Goal: Book appointment/travel/reservation

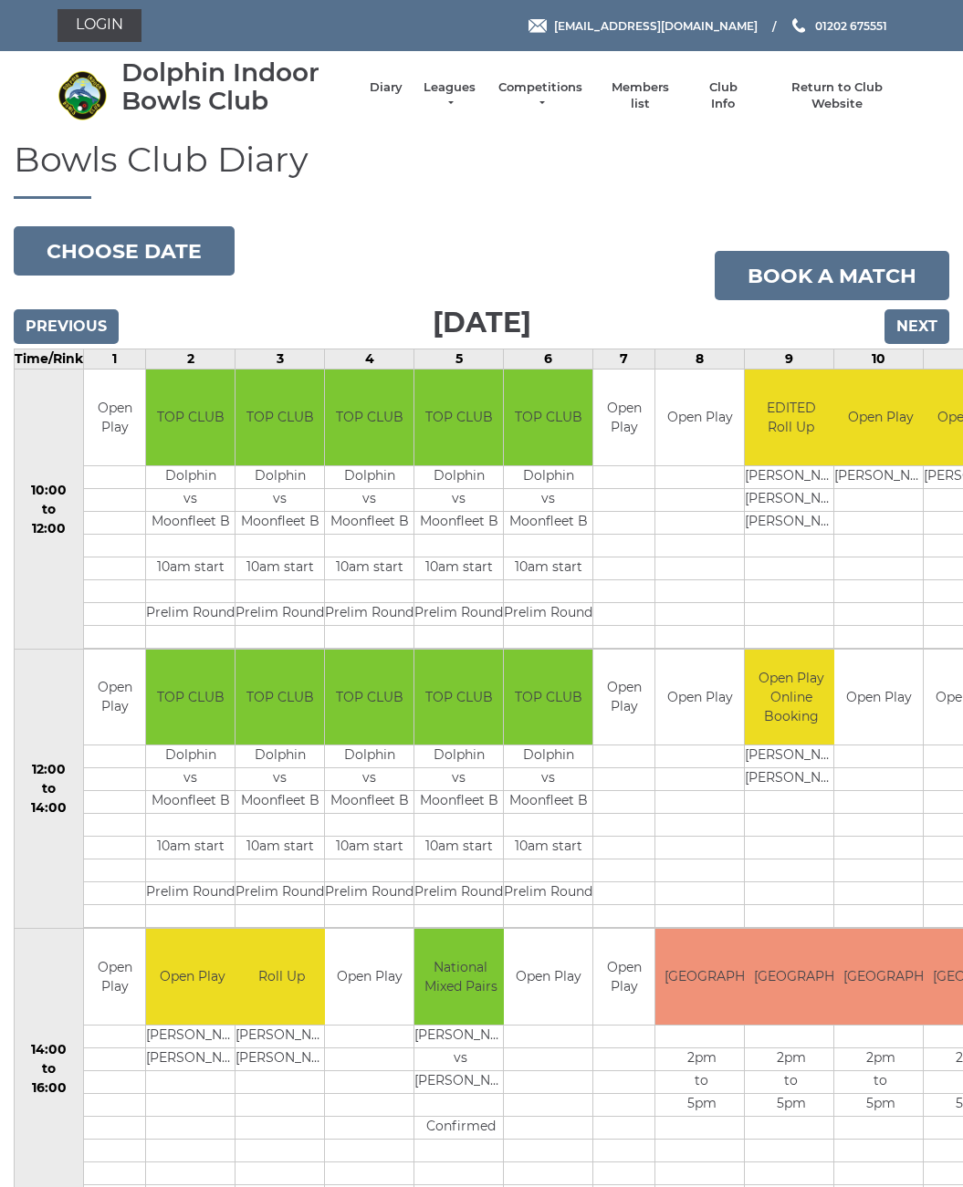
scroll to position [3, 0]
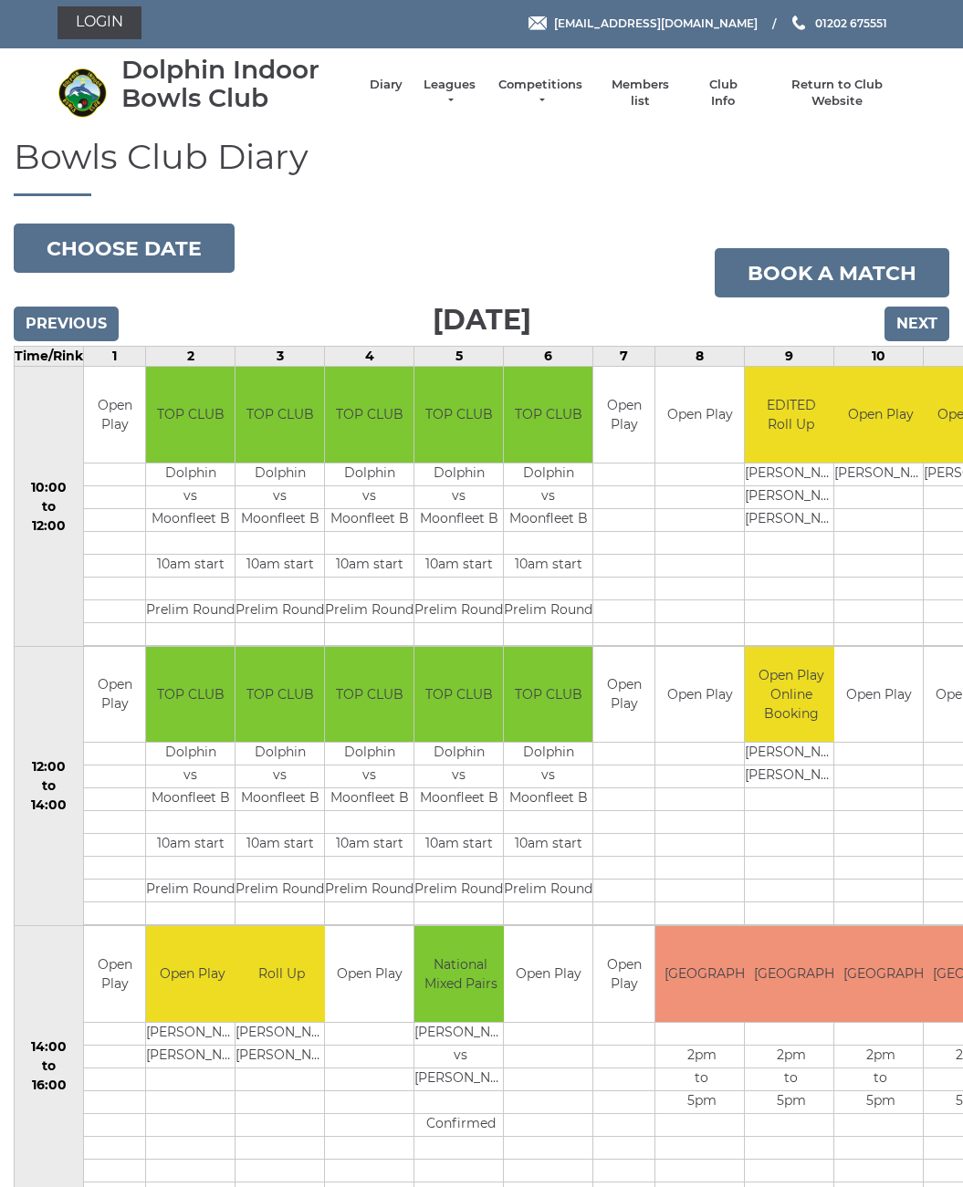
click at [156, 255] on button "Choose date" at bounding box center [124, 248] width 221 height 49
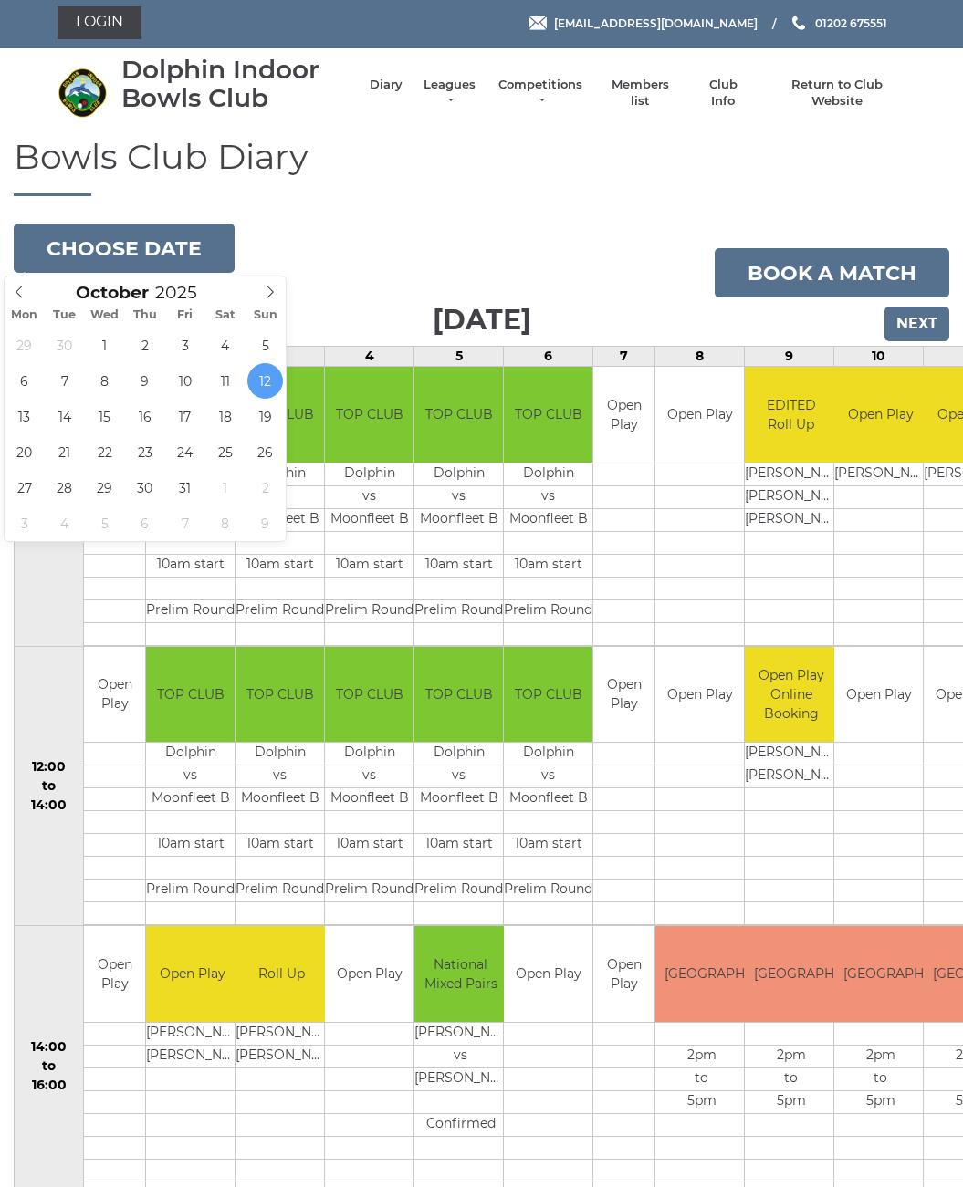
type input "[DATE]"
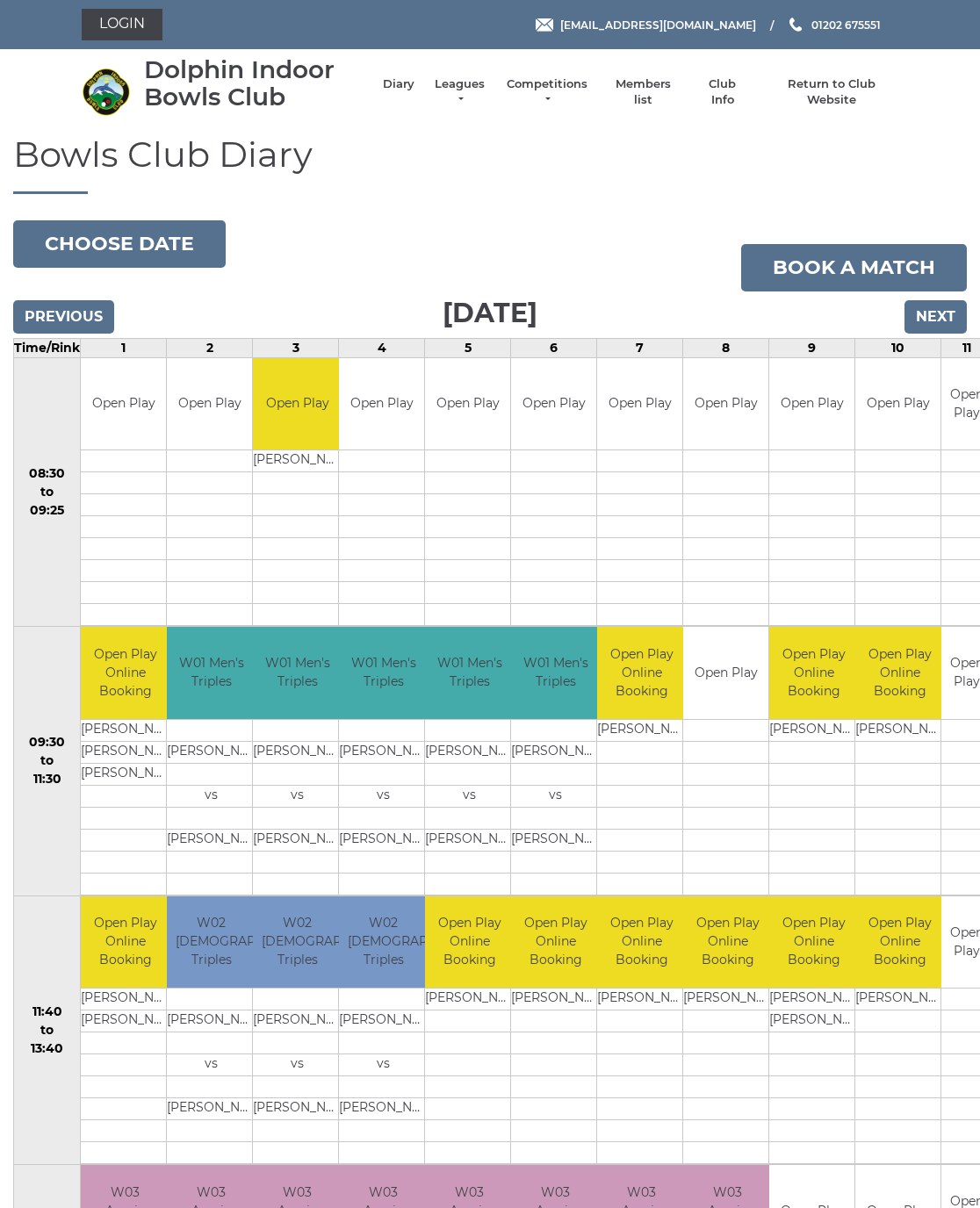
scroll to position [8, 0]
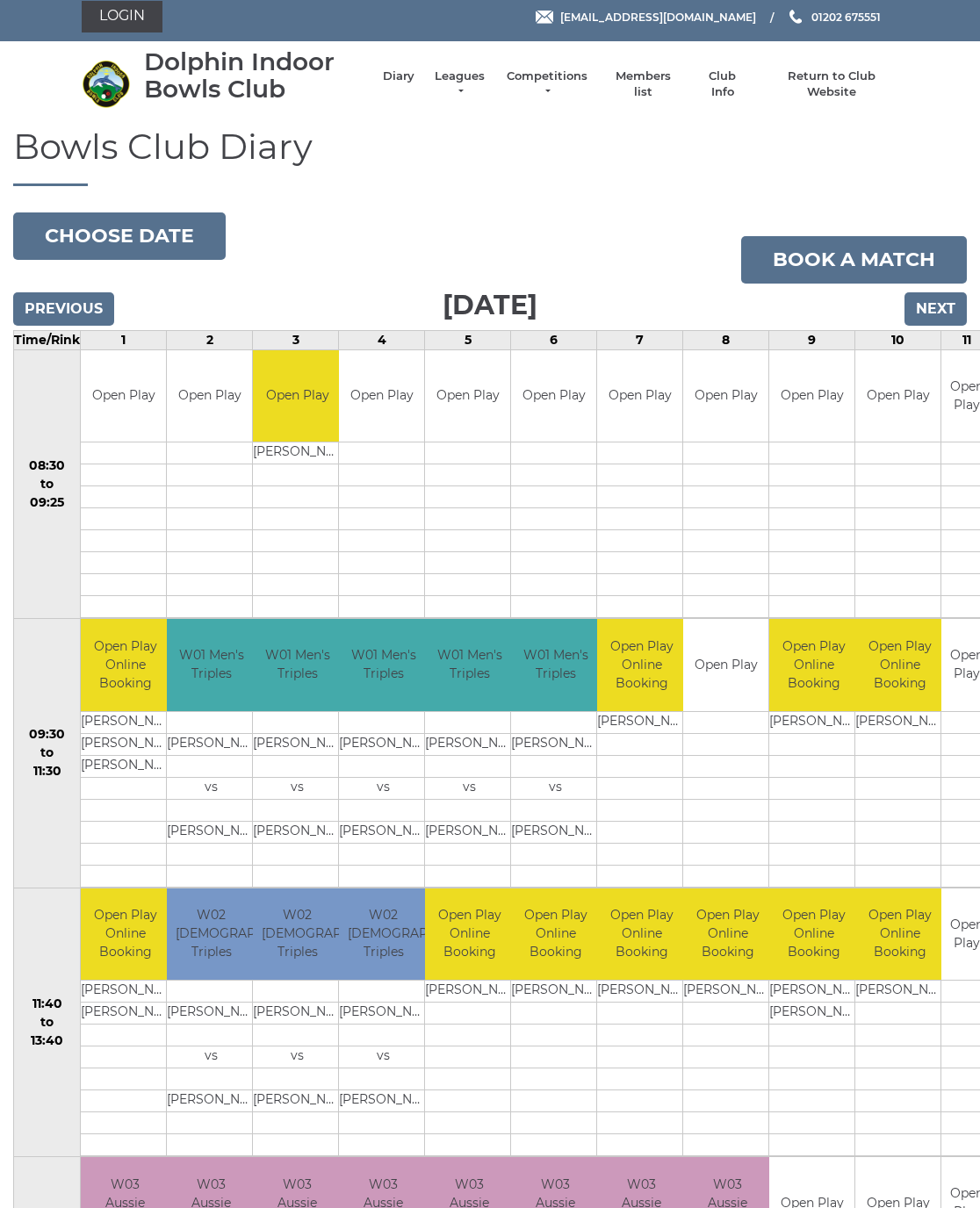
click at [100, 232] on button "Choose date" at bounding box center [119, 236] width 213 height 47
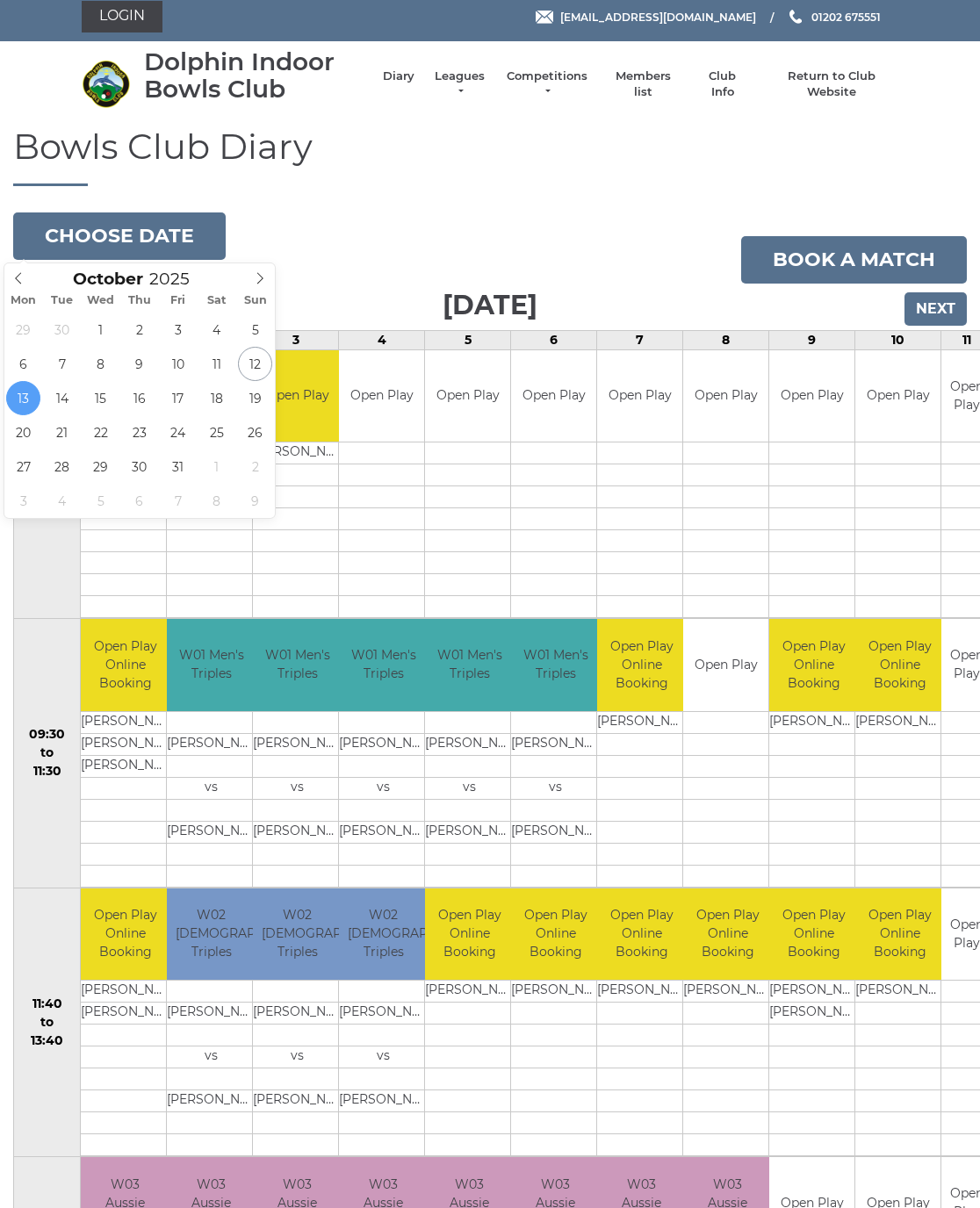
type input "2025-10-16"
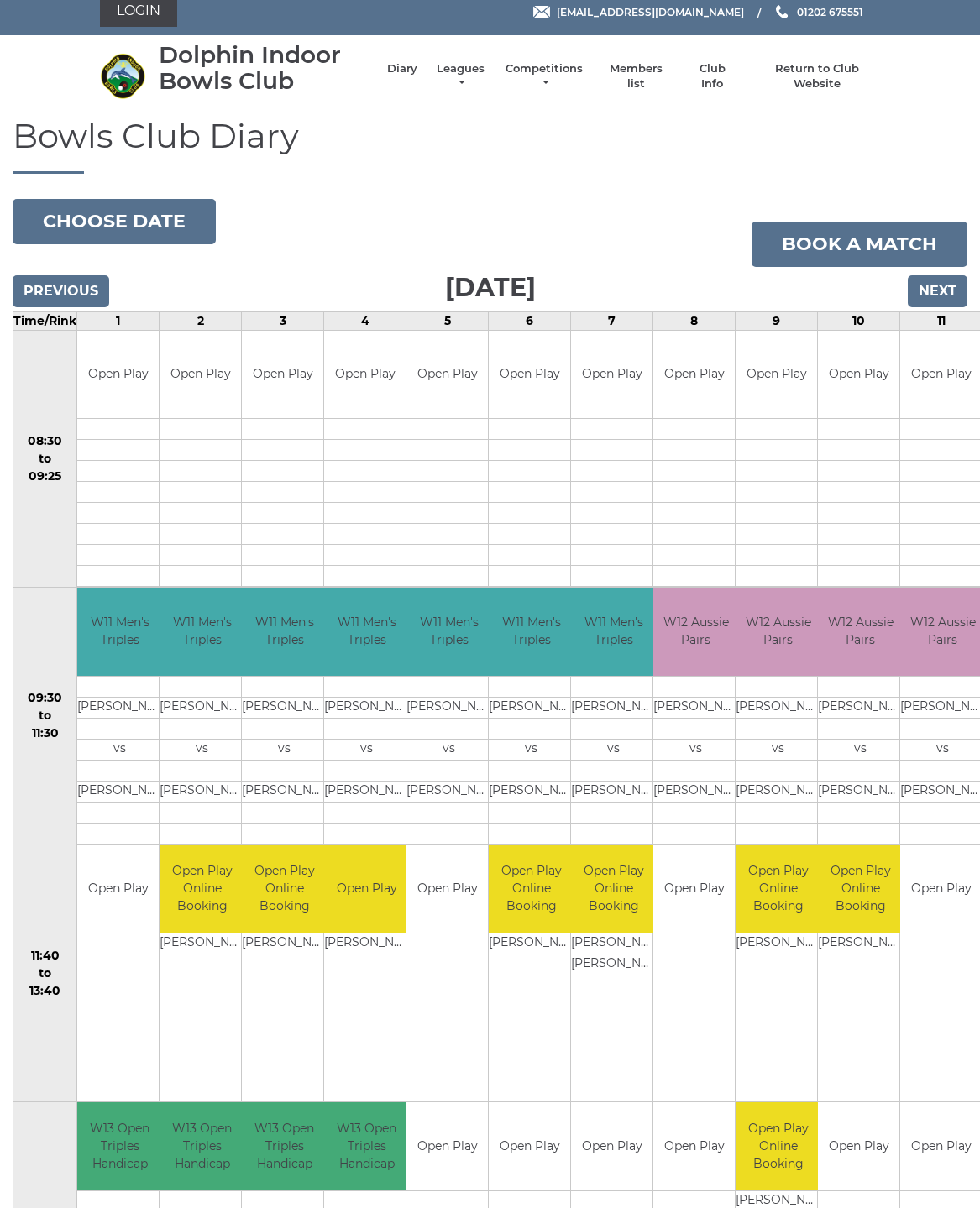
scroll to position [12, 0]
click at [136, 225] on button "Choose date" at bounding box center [114, 221] width 203 height 45
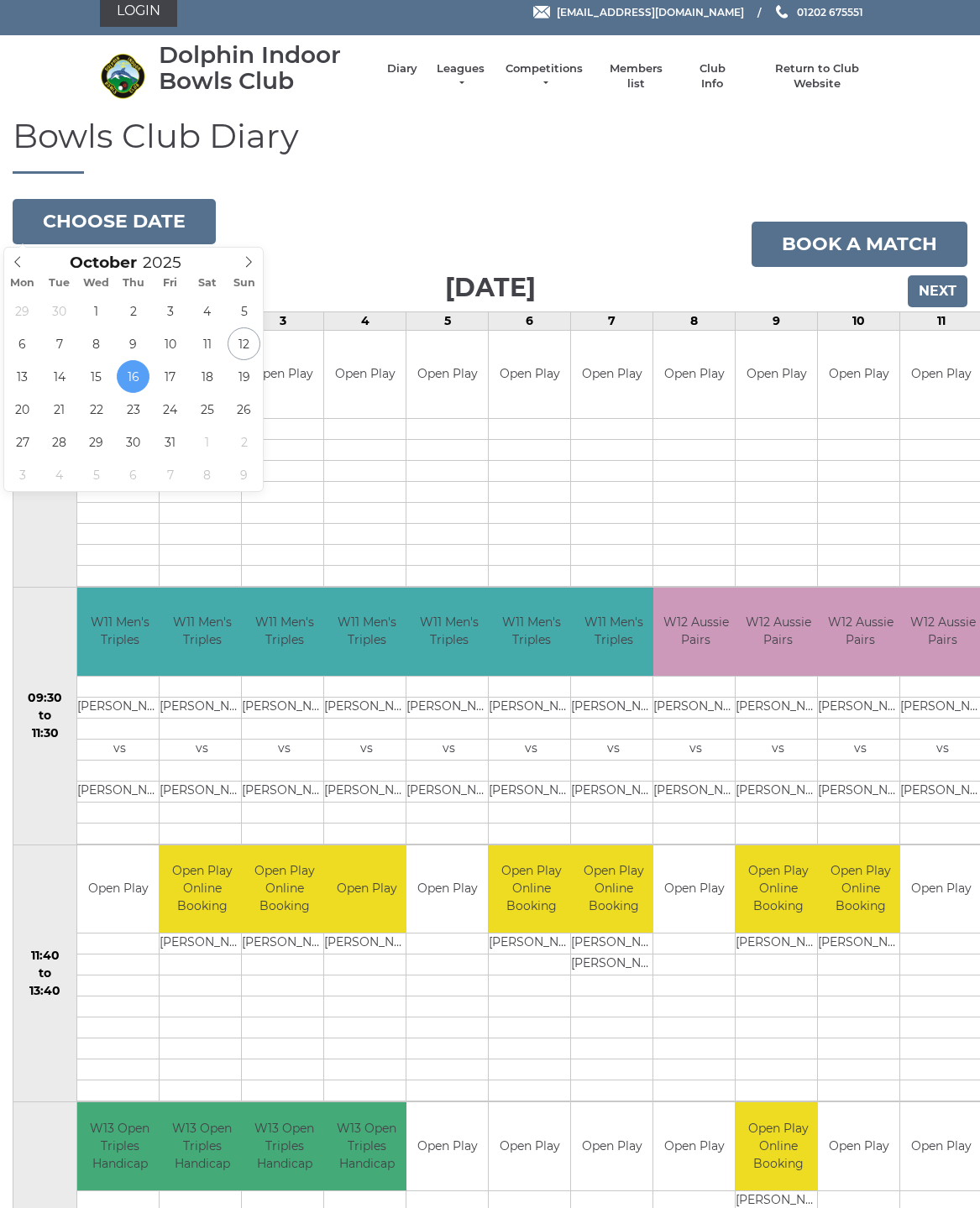
type input "2025-10-20"
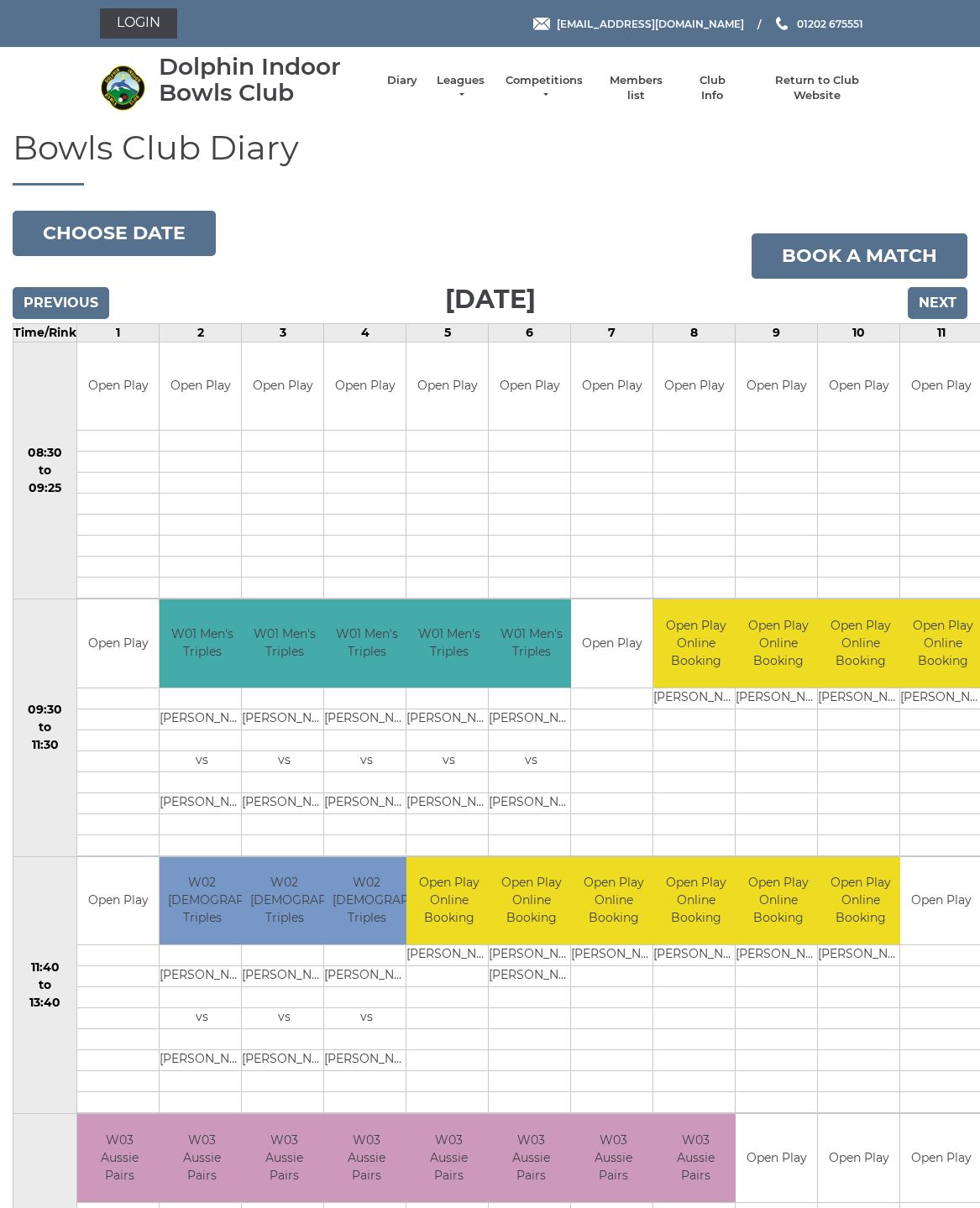
scroll to position [12, 0]
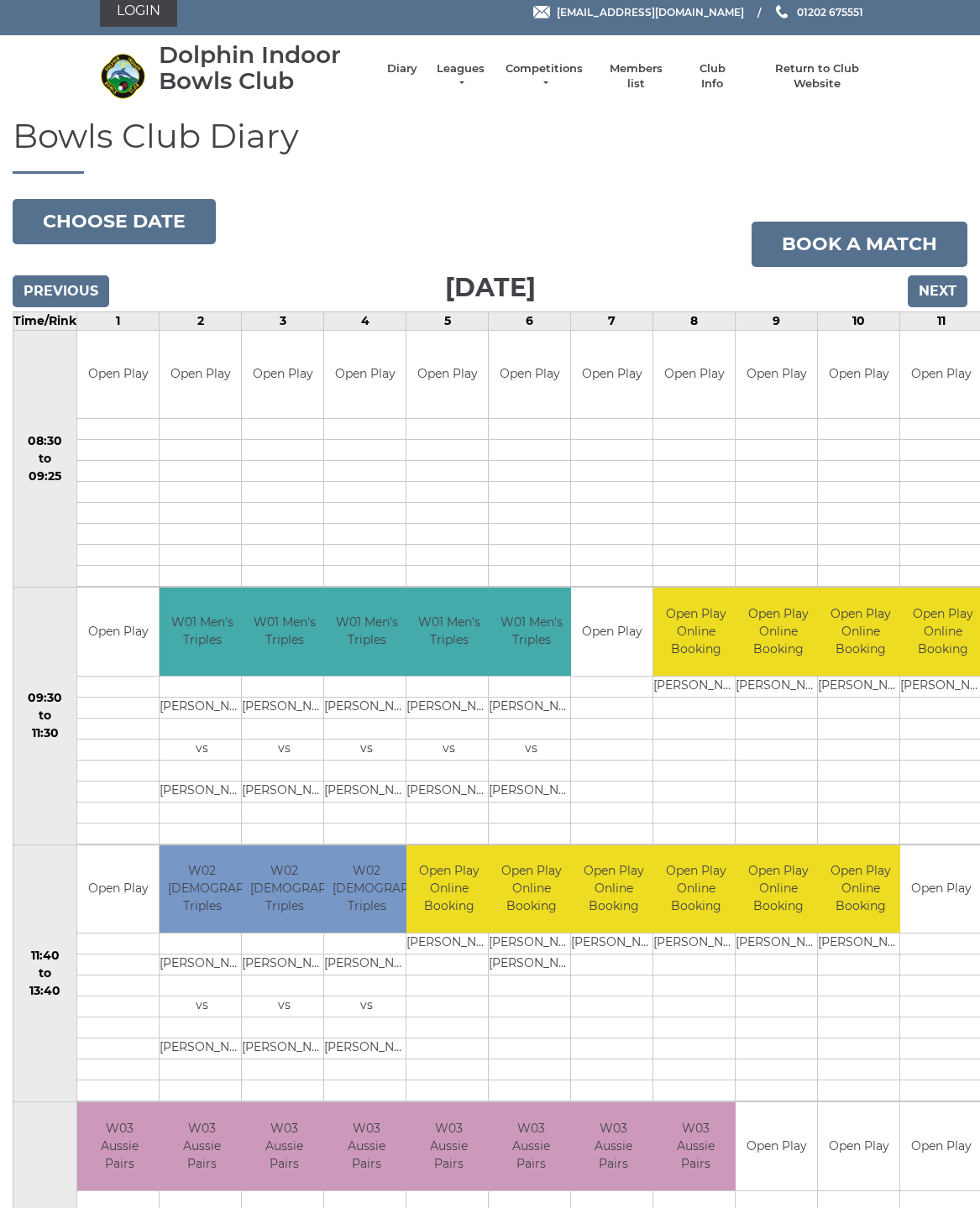
click at [113, 222] on button "Choose date" at bounding box center [114, 221] width 203 height 45
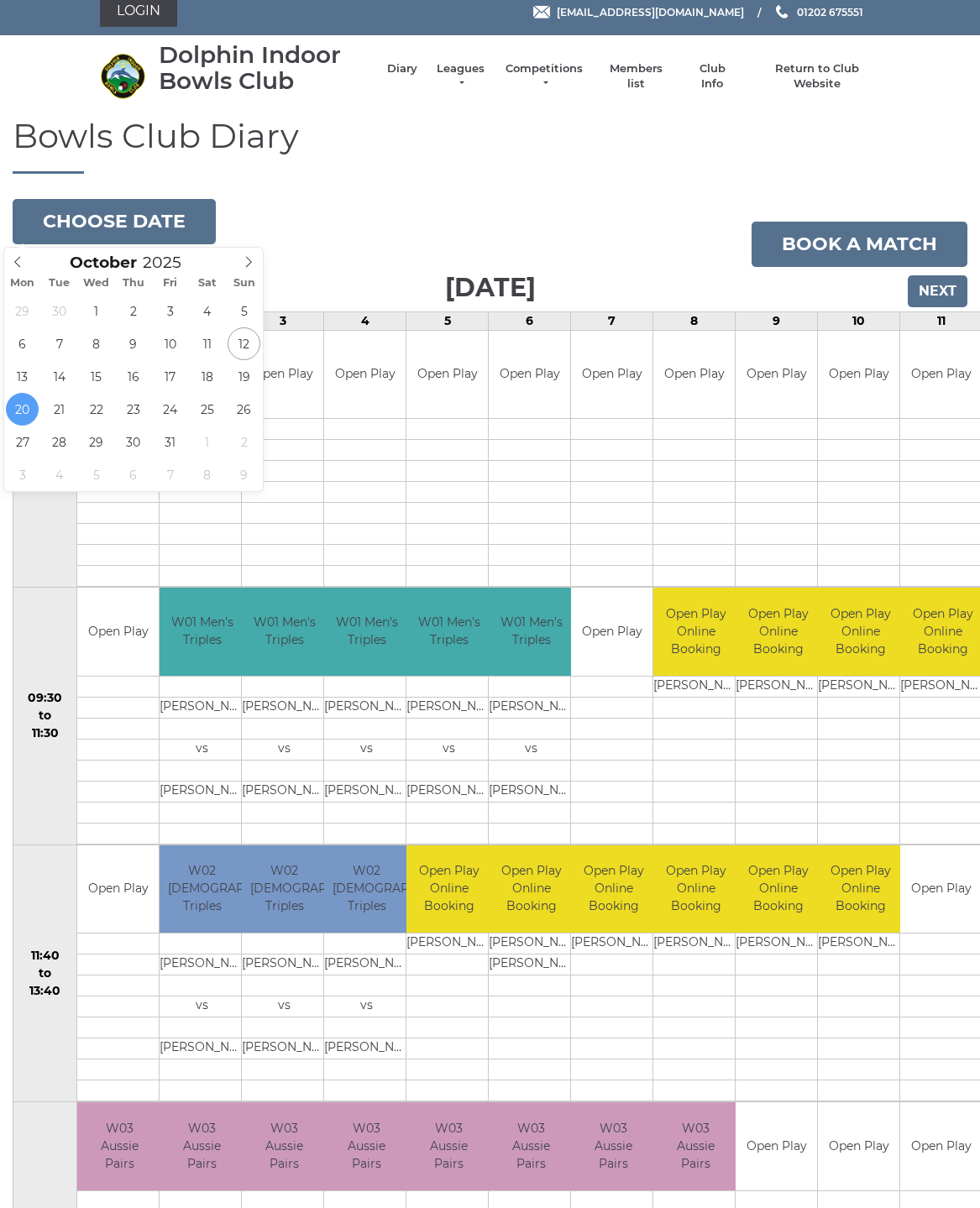
type input "2025-10-23"
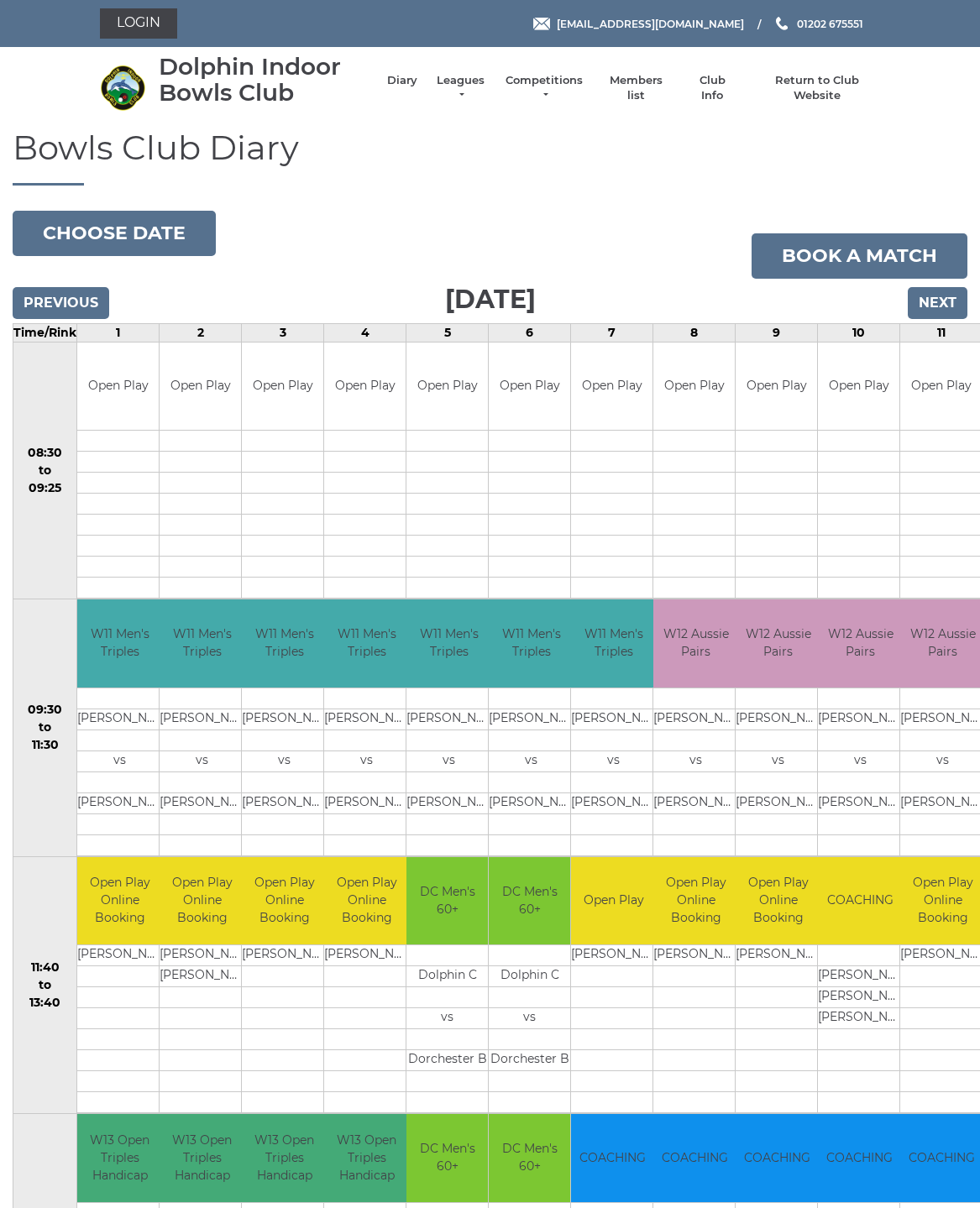
click at [106, 231] on button "Choose date" at bounding box center [114, 233] width 203 height 45
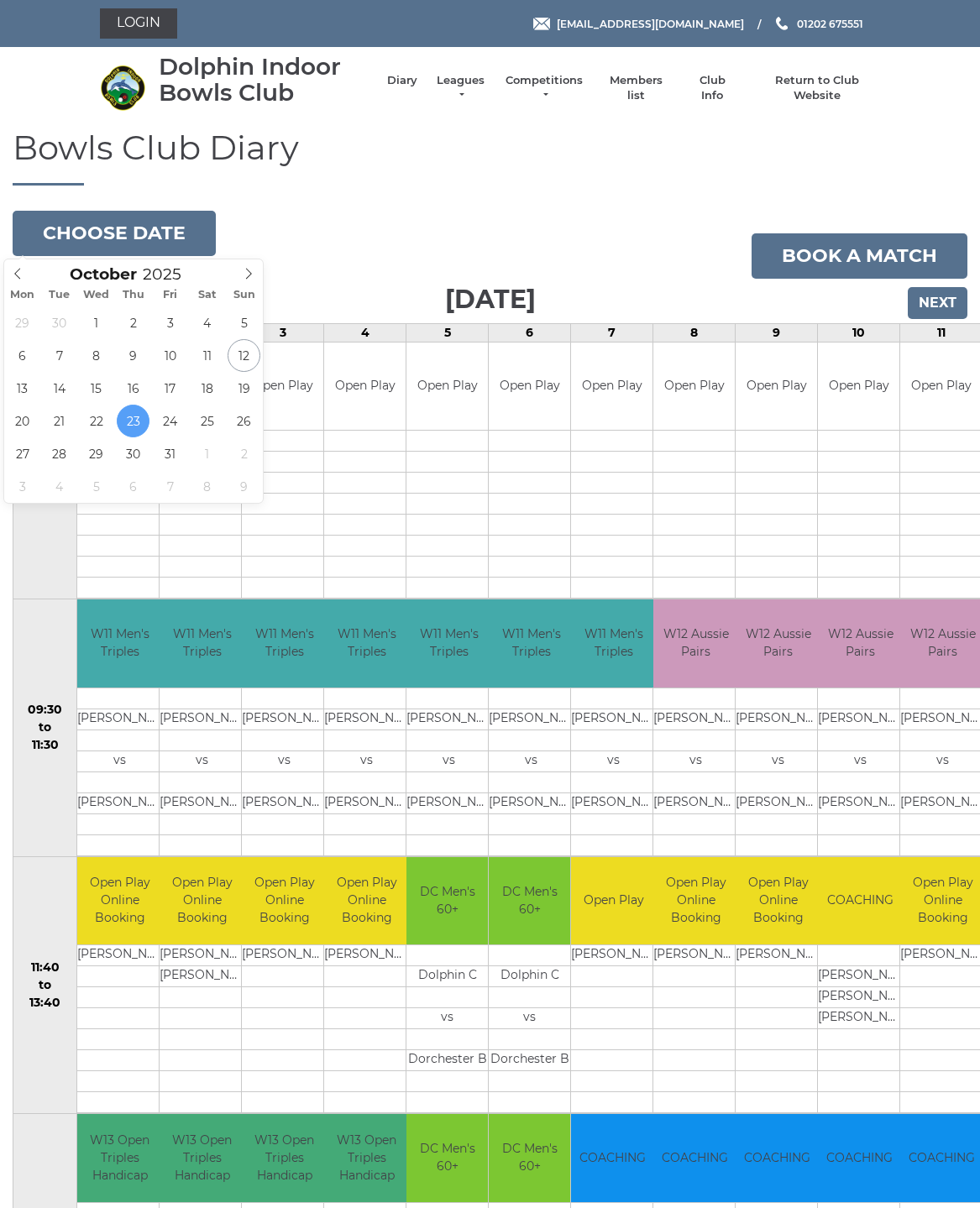
type input "[DATE]"
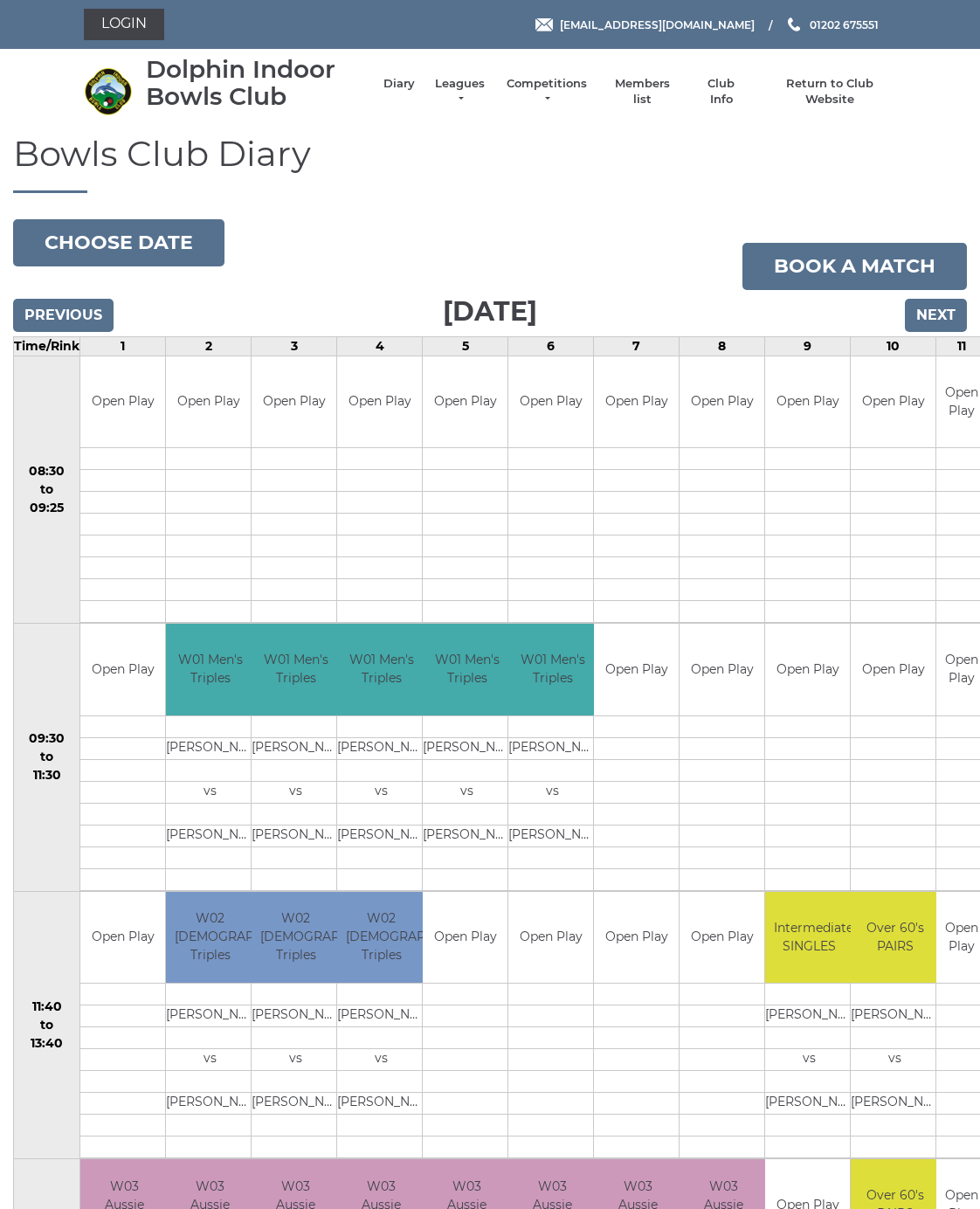
scroll to position [9, 0]
